Goal: Task Accomplishment & Management: Use online tool/utility

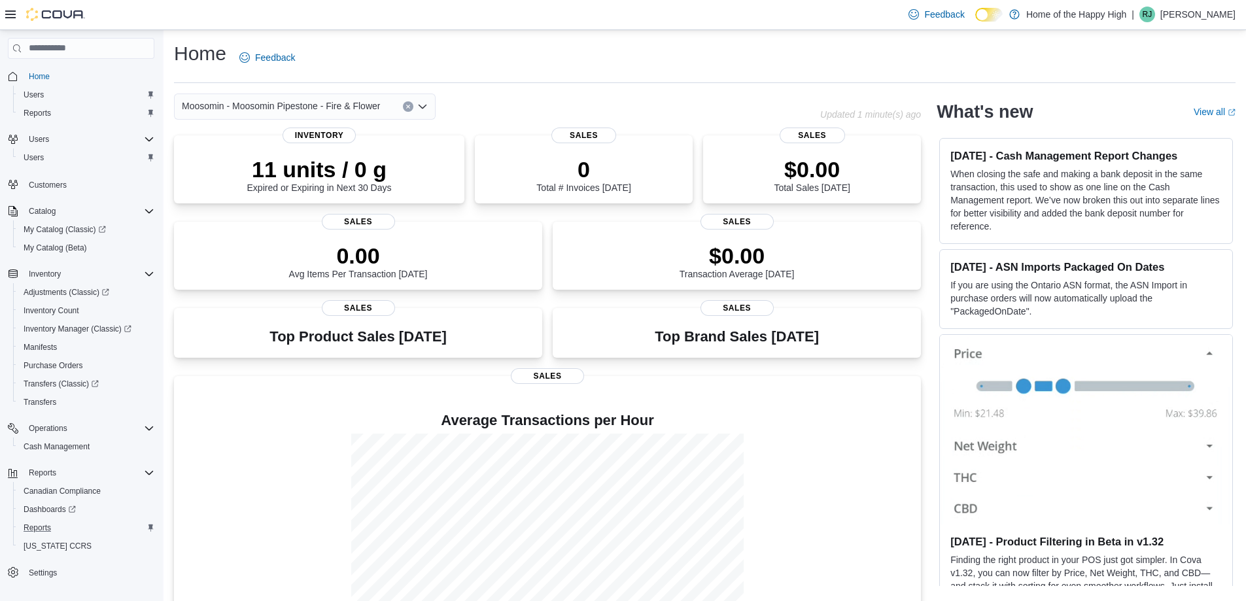
click at [60, 520] on div "Reports" at bounding box center [86, 528] width 136 height 16
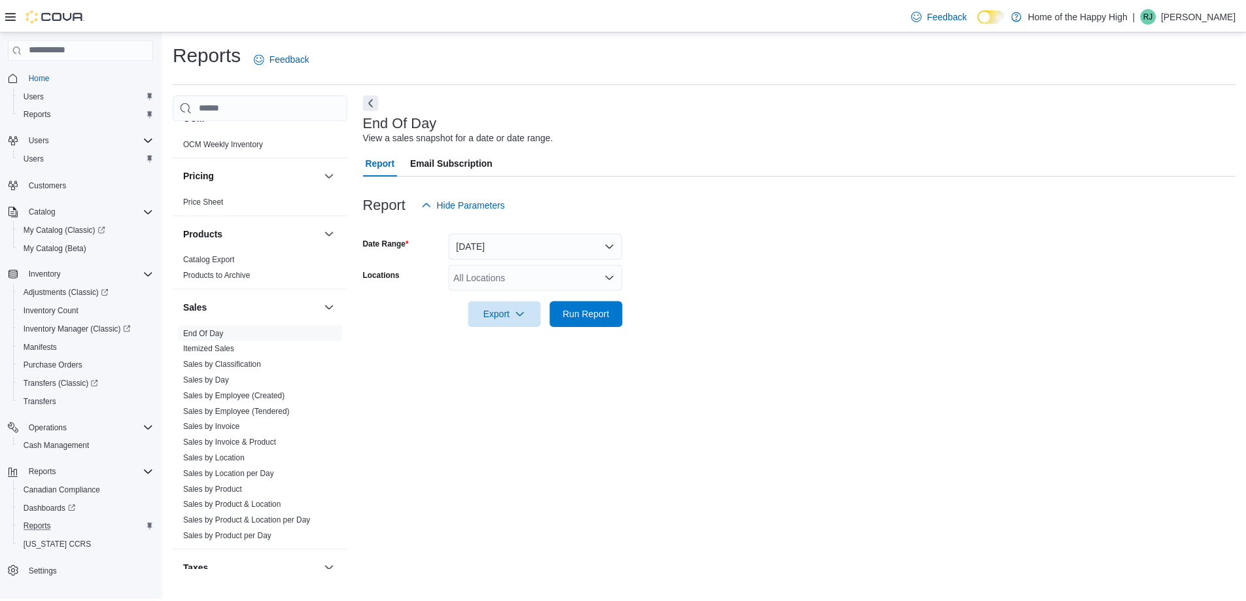
scroll to position [727, 0]
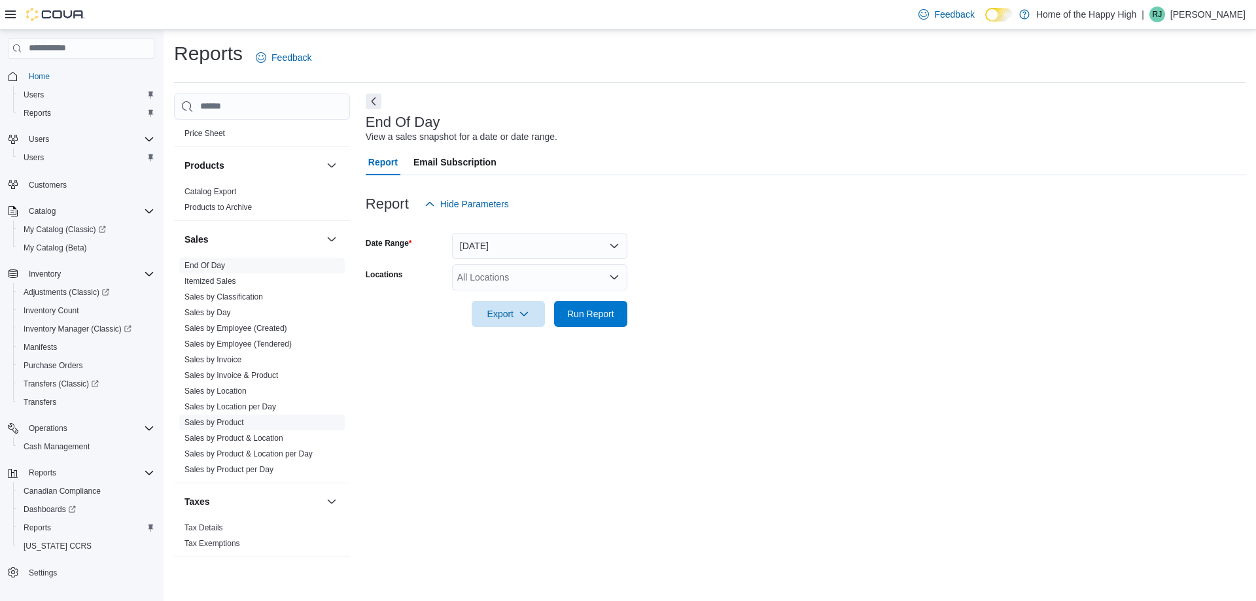
click at [226, 418] on link "Sales by Product" at bounding box center [214, 422] width 60 height 9
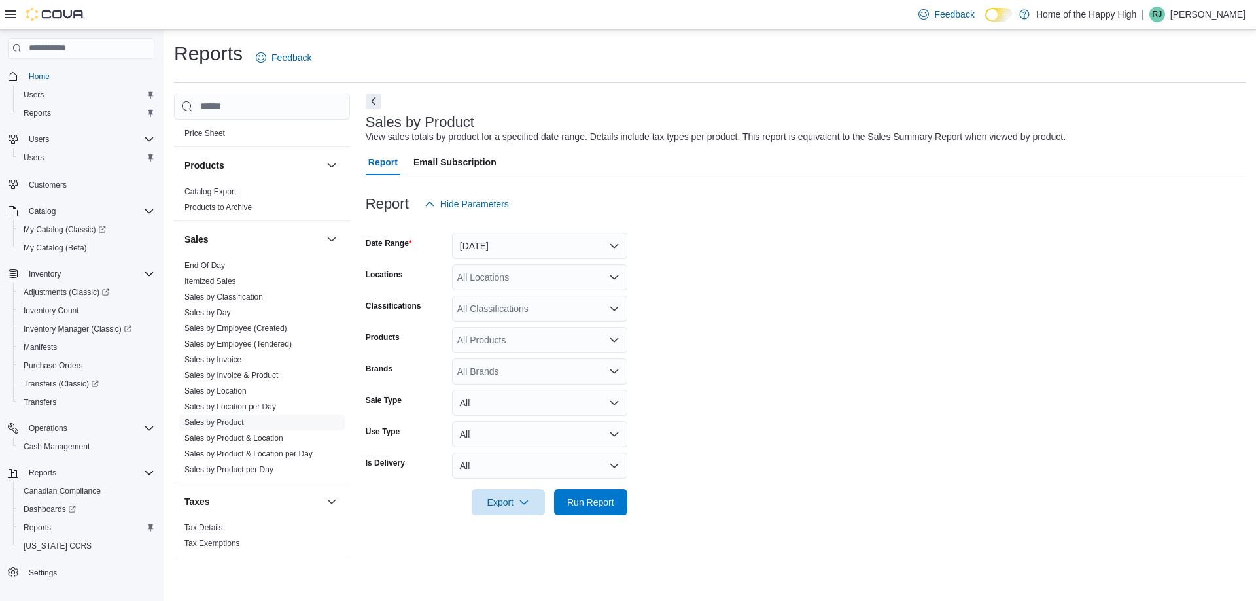
click at [528, 274] on div "All Locations" at bounding box center [539, 277] width 175 height 26
type input "***"
click at [532, 296] on span "Moosomin - Moosomin Pipestone - Fire & Flower" at bounding box center [605, 299] width 198 height 13
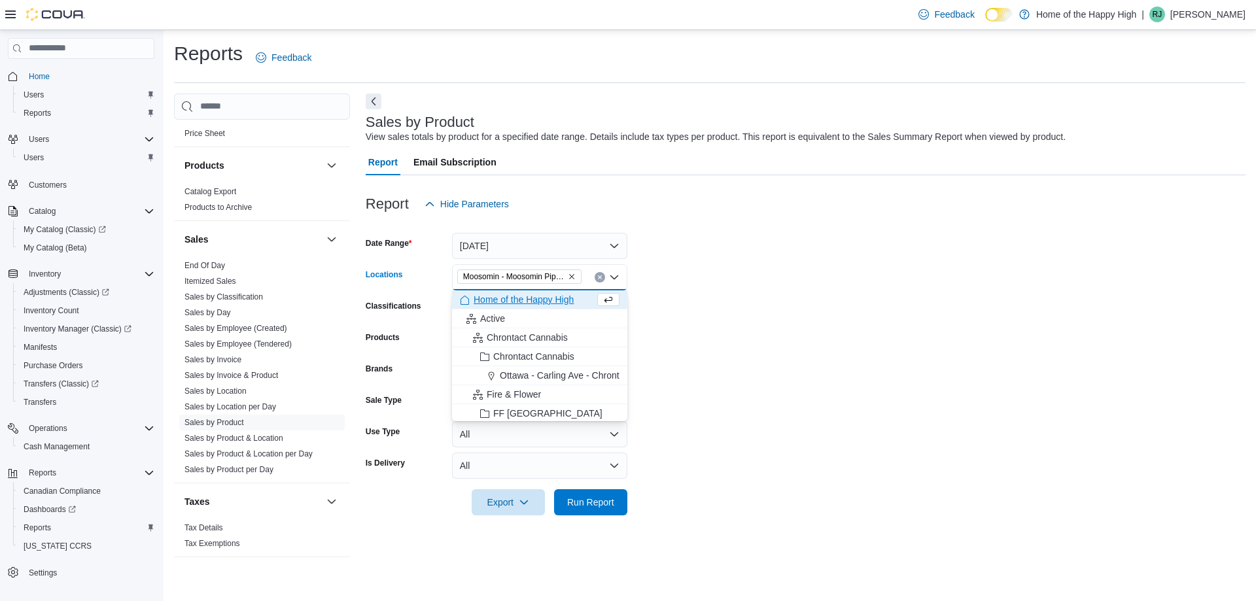
click at [693, 300] on form "Date Range [DATE] Locations [GEOGRAPHIC_DATA] - [GEOGRAPHIC_DATA] Pipestone - F…" at bounding box center [806, 366] width 880 height 298
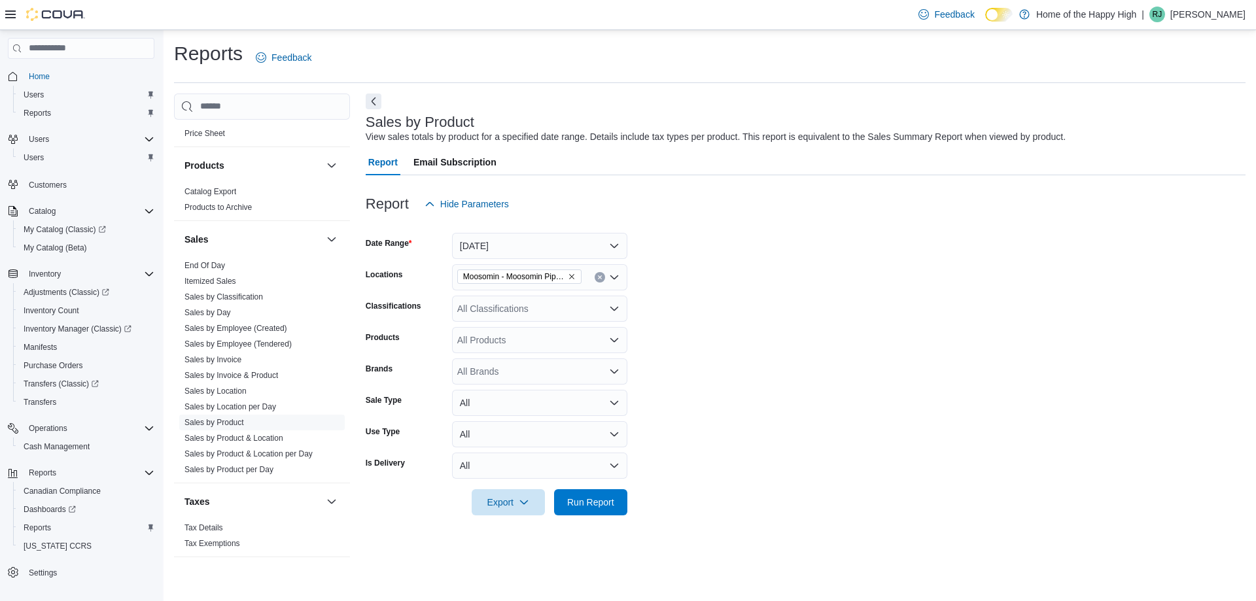
click at [537, 313] on div "All Classifications" at bounding box center [539, 309] width 175 height 26
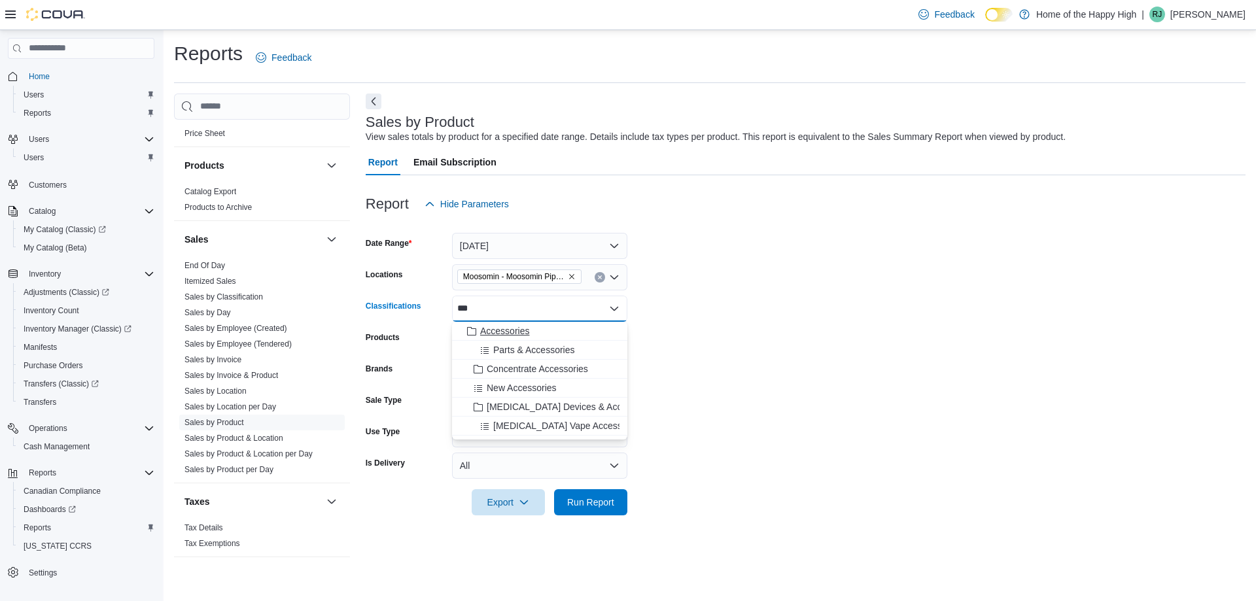
type input "***"
click at [520, 326] on span "Accessories" at bounding box center [504, 330] width 49 height 13
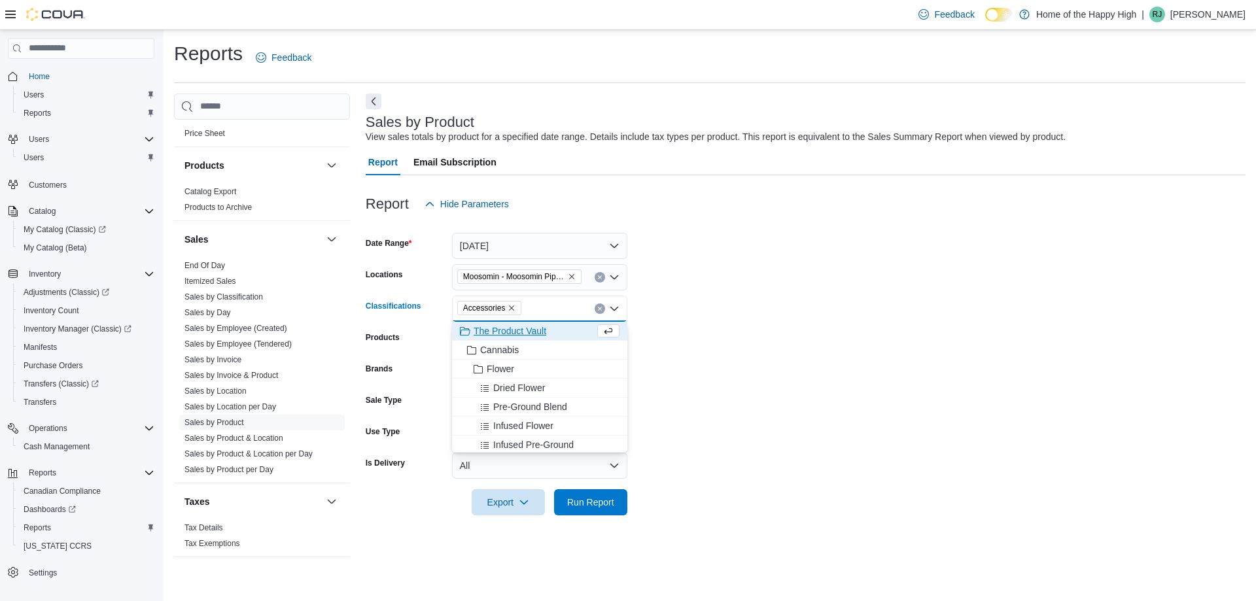
click at [642, 352] on form "Date Range [DATE] Locations [GEOGRAPHIC_DATA] - Moosomin Pipestone - Fire & Flo…" at bounding box center [806, 366] width 880 height 298
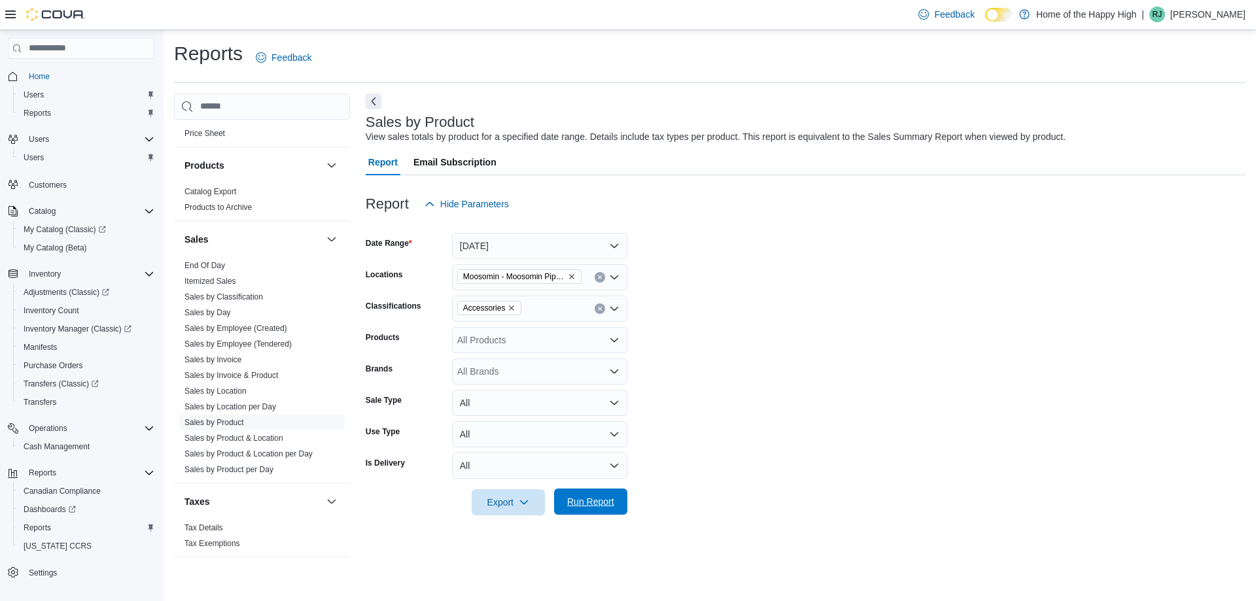
click at [589, 501] on span "Run Report" at bounding box center [590, 501] width 47 height 13
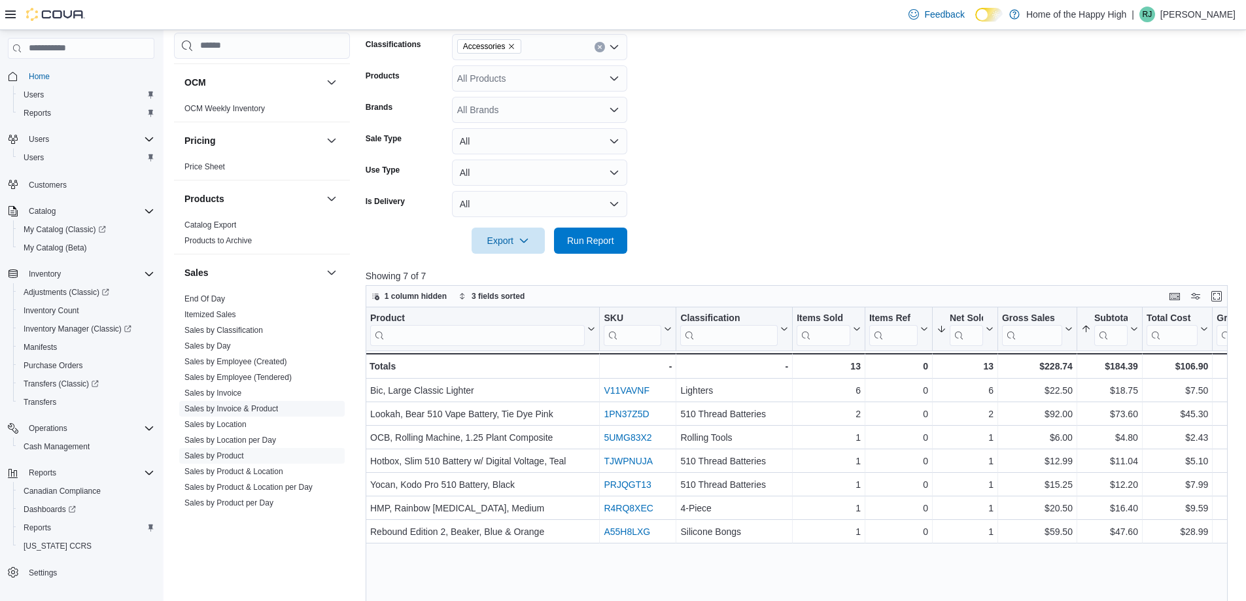
scroll to position [530, 0]
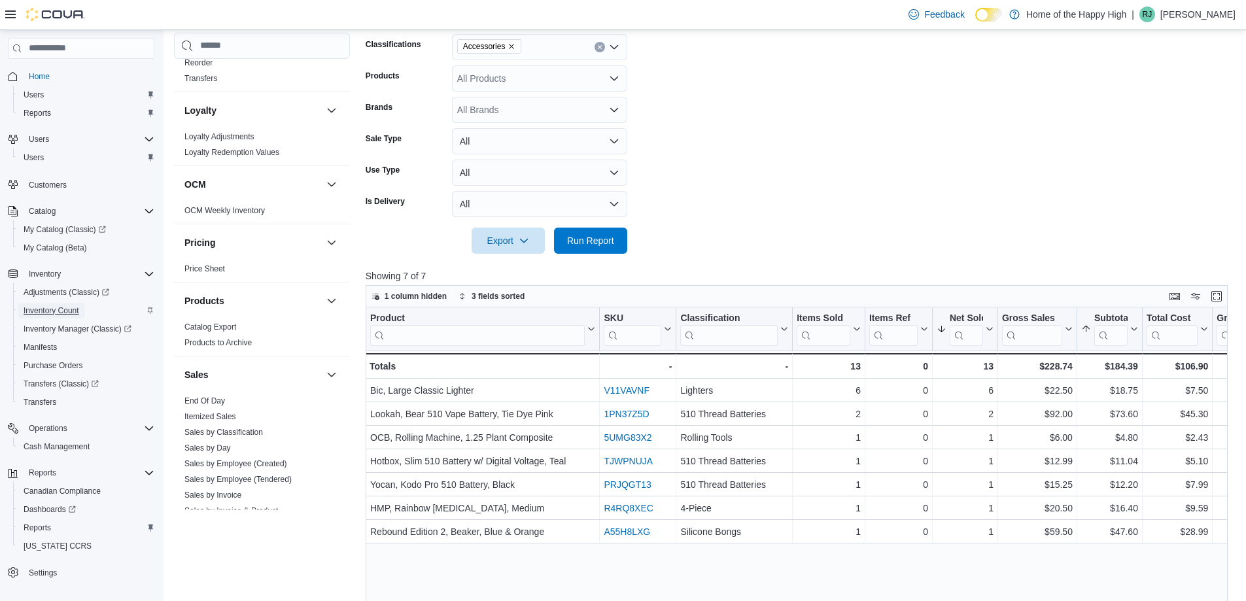
click at [74, 307] on span "Inventory Count" at bounding box center [52, 310] width 56 height 10
